Goal: Task Accomplishment & Management: Use online tool/utility

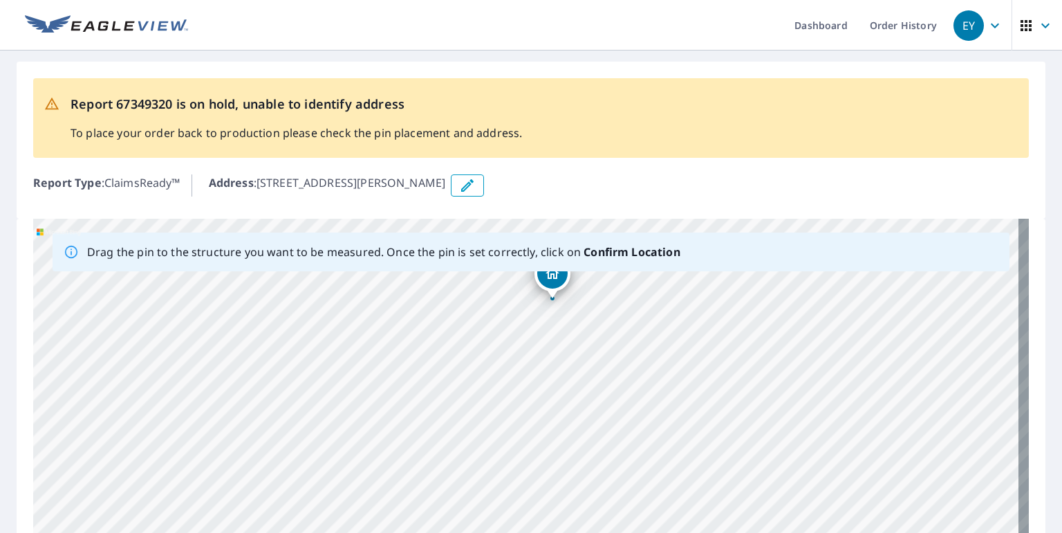
drag, startPoint x: 646, startPoint y: 358, endPoint x: 622, endPoint y: 366, distance: 25.4
click at [618, 252] on div "Drag the pin to the structure you want to be measured. Once the pin is set corr…" at bounding box center [531, 436] width 996 height 434
drag, startPoint x: 564, startPoint y: 419, endPoint x: 749, endPoint y: 301, distance: 219.3
click at [618, 301] on div "[STREET_ADDRESS][PERSON_NAME]" at bounding box center [531, 436] width 996 height 434
drag, startPoint x: 703, startPoint y: 359, endPoint x: 632, endPoint y: 432, distance: 101.2
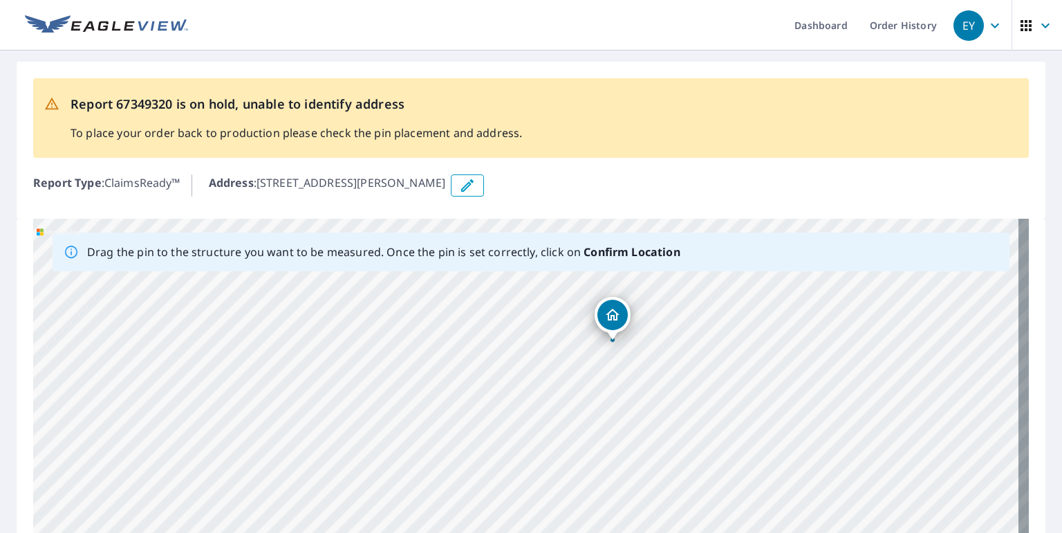
click at [618, 432] on div "[STREET_ADDRESS][PERSON_NAME]" at bounding box center [531, 436] width 996 height 434
drag, startPoint x: 722, startPoint y: 366, endPoint x: 749, endPoint y: 347, distance: 32.8
click at [618, 347] on div "[STREET_ADDRESS][PERSON_NAME]" at bounding box center [531, 436] width 996 height 434
drag, startPoint x: 728, startPoint y: 392, endPoint x: 647, endPoint y: 376, distance: 82.5
click at [618, 376] on div "[STREET_ADDRESS][PERSON_NAME]" at bounding box center [531, 436] width 996 height 434
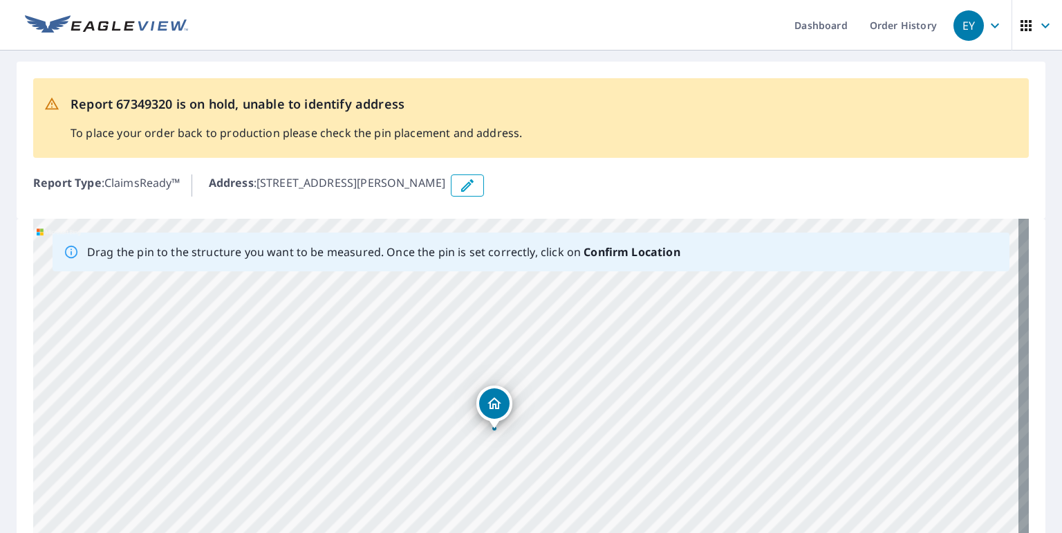
drag, startPoint x: 675, startPoint y: 346, endPoint x: 656, endPoint y: 416, distance: 73.0
click at [606, 481] on div "[STREET_ADDRESS][PERSON_NAME]" at bounding box center [531, 436] width 996 height 434
drag, startPoint x: 675, startPoint y: 382, endPoint x: 674, endPoint y: 423, distance: 40.8
click at [618, 423] on div "[STREET_ADDRESS][PERSON_NAME]" at bounding box center [531, 436] width 996 height 434
drag, startPoint x: 640, startPoint y: 403, endPoint x: 705, endPoint y: 324, distance: 102.7
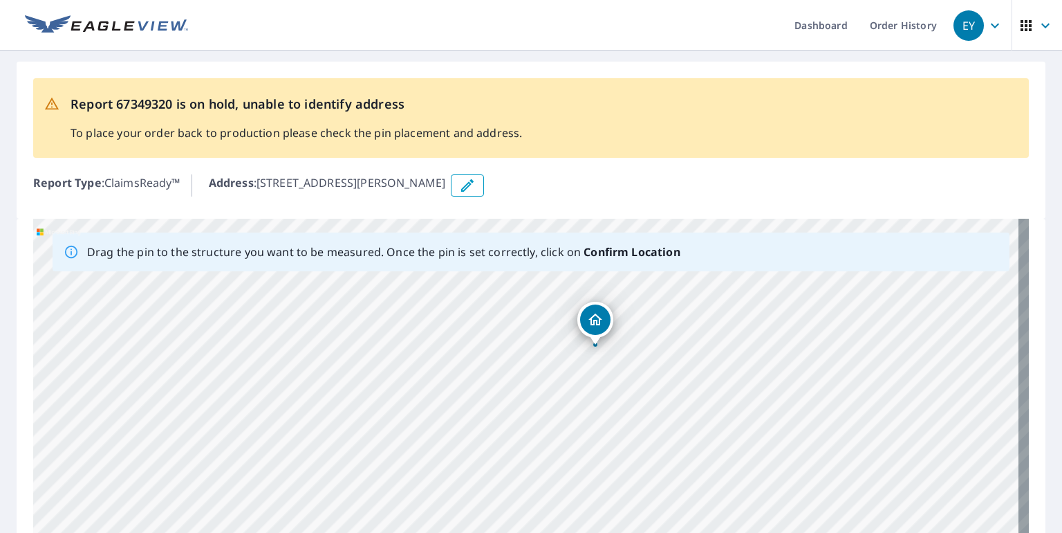
click at [618, 324] on div "[STREET_ADDRESS][PERSON_NAME]" at bounding box center [531, 436] width 996 height 434
drag, startPoint x: 811, startPoint y: 337, endPoint x: 755, endPoint y: 394, distance: 79.7
click at [618, 394] on div "[STREET_ADDRESS][PERSON_NAME]" at bounding box center [531, 436] width 996 height 434
drag, startPoint x: 725, startPoint y: 396, endPoint x: 723, endPoint y: 357, distance: 39.5
click at [618, 357] on div "[STREET_ADDRESS][PERSON_NAME]" at bounding box center [531, 436] width 996 height 434
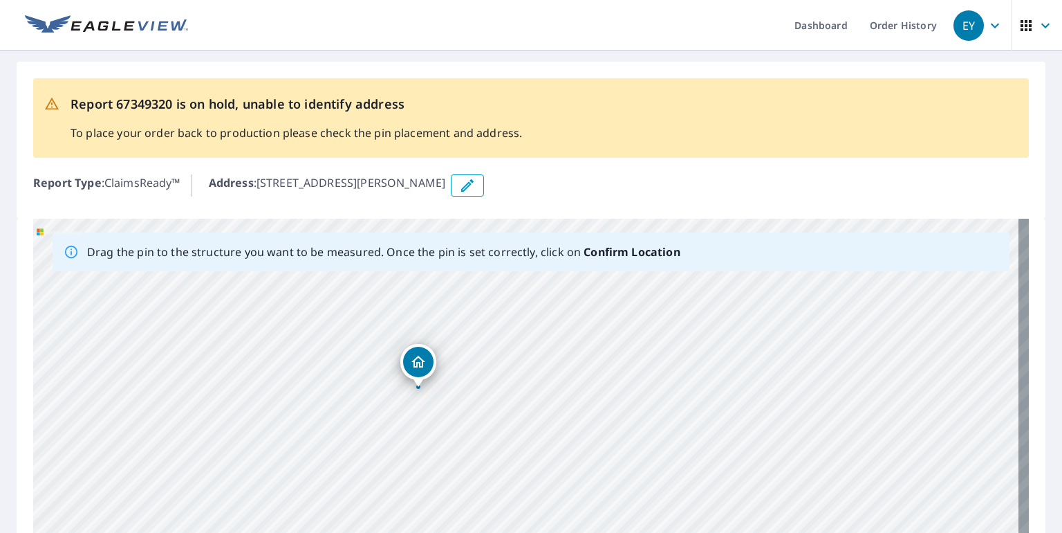
drag, startPoint x: 672, startPoint y: 366, endPoint x: 768, endPoint y: 398, distance: 101.5
click at [618, 400] on div "[STREET_ADDRESS][PERSON_NAME]" at bounding box center [531, 436] width 996 height 434
drag, startPoint x: 738, startPoint y: 374, endPoint x: 790, endPoint y: 298, distance: 92.1
click at [618, 298] on div "[STREET_ADDRESS][PERSON_NAME]" at bounding box center [531, 436] width 996 height 434
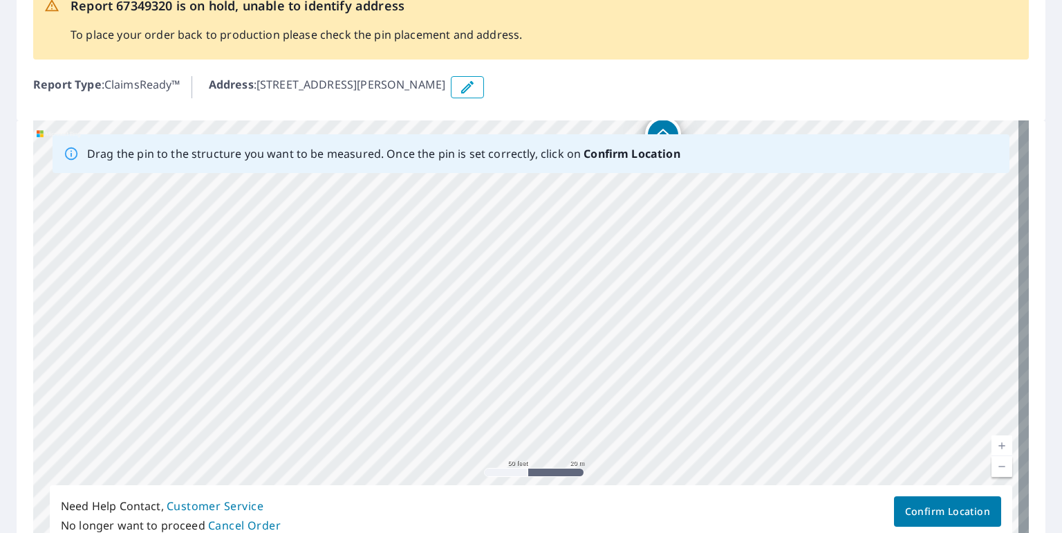
scroll to position [182, 0]
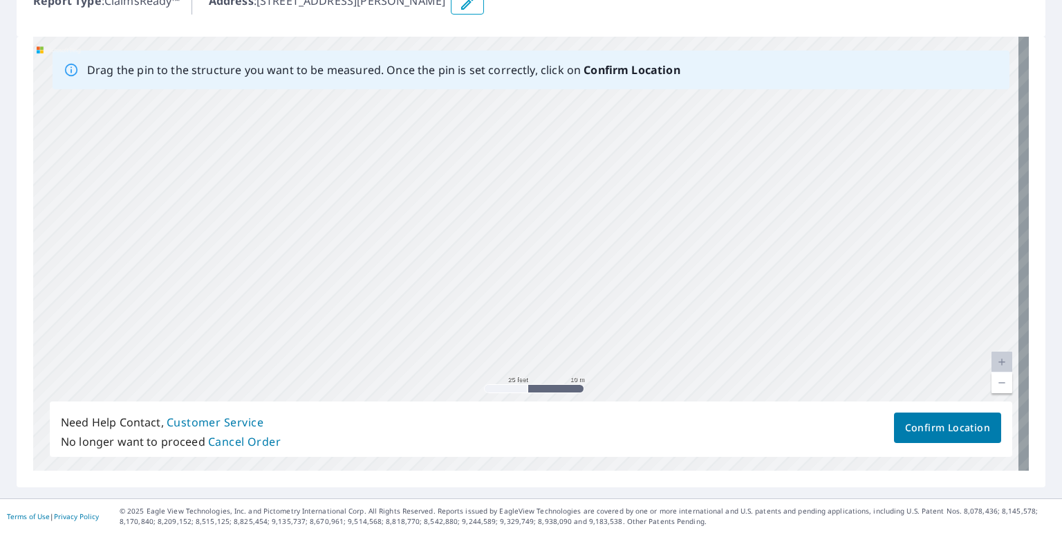
drag, startPoint x: 581, startPoint y: 203, endPoint x: 717, endPoint y: 322, distance: 180.9
click at [618, 322] on div "[STREET_ADDRESS][PERSON_NAME]" at bounding box center [531, 254] width 996 height 434
drag, startPoint x: 795, startPoint y: 182, endPoint x: 762, endPoint y: 312, distance: 134.2
click at [618, 312] on div "[STREET_ADDRESS][PERSON_NAME]" at bounding box center [531, 254] width 996 height 434
drag, startPoint x: 801, startPoint y: 180, endPoint x: 786, endPoint y: 243, distance: 64.7
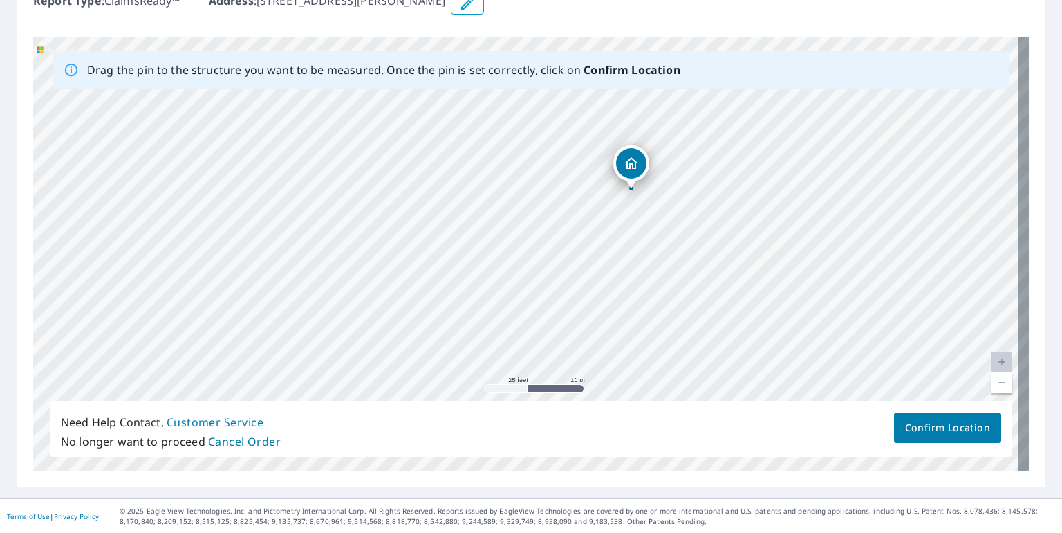
click at [618, 243] on div "[STREET_ADDRESS][PERSON_NAME]" at bounding box center [531, 254] width 996 height 434
drag, startPoint x: 629, startPoint y: 180, endPoint x: 571, endPoint y: 268, distance: 106.3
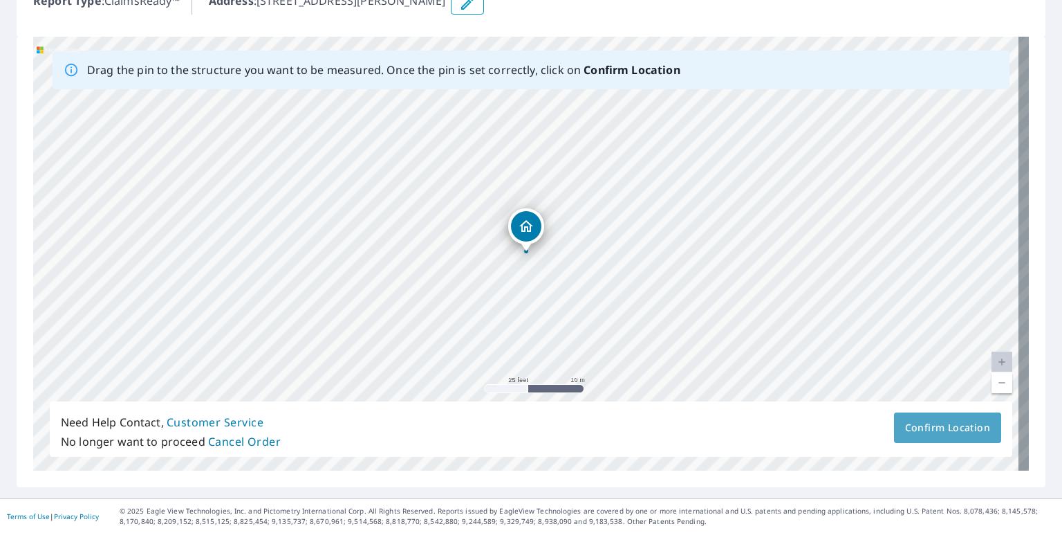
click at [618, 427] on span "Confirm Location" at bounding box center [947, 427] width 85 height 17
